Goal: Task Accomplishment & Management: Use online tool/utility

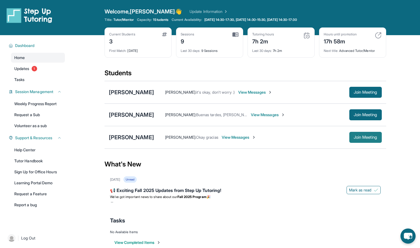
click at [355, 137] on span "Join Meeting" at bounding box center [366, 137] width 24 height 3
